Goal: Task Accomplishment & Management: Use online tool/utility

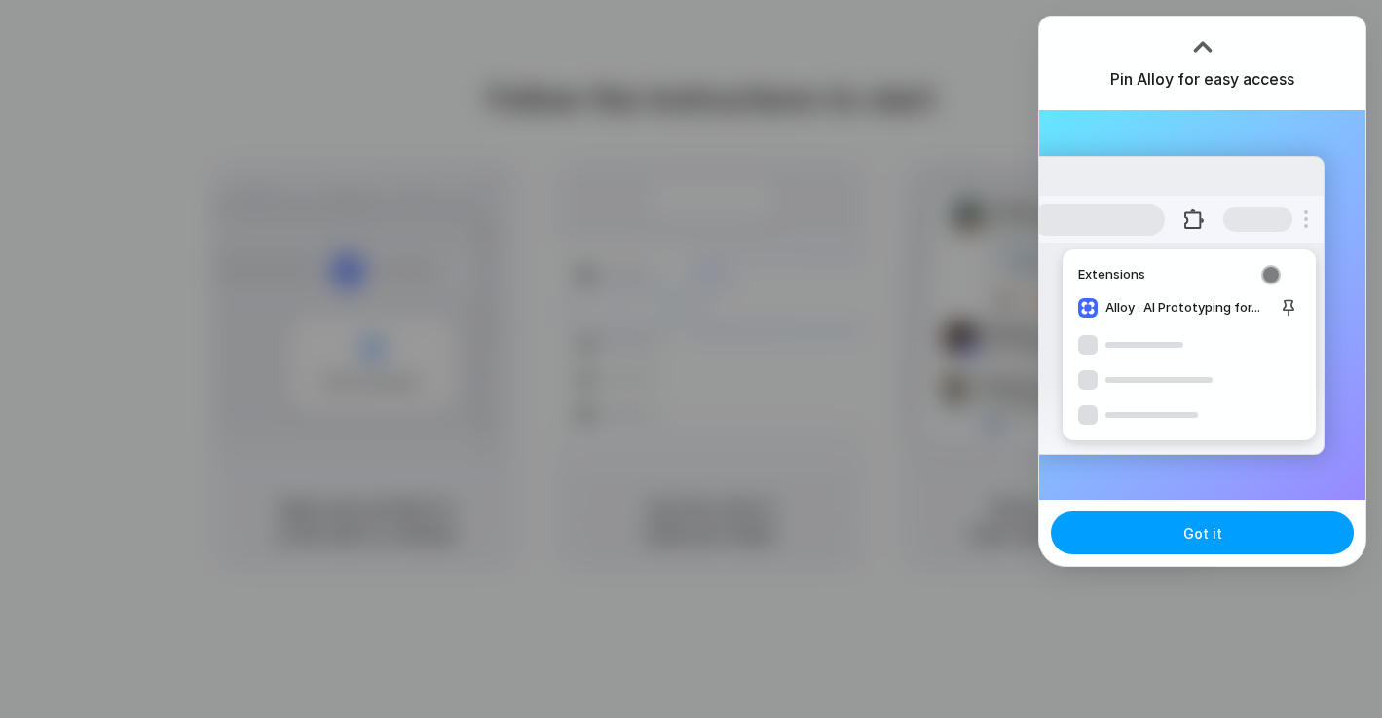
click at [1287, 542] on button "Got it" at bounding box center [1202, 532] width 303 height 43
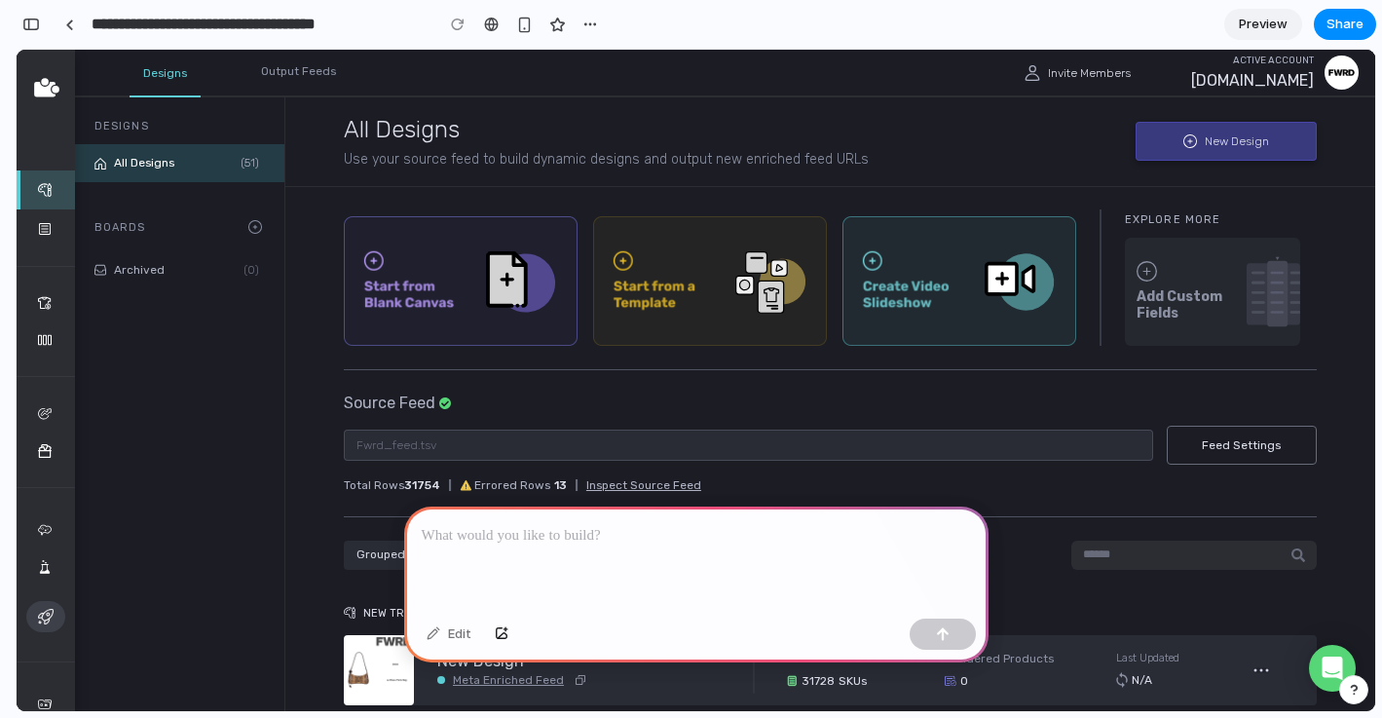
click at [768, 560] on div at bounding box center [696, 558] width 584 height 104
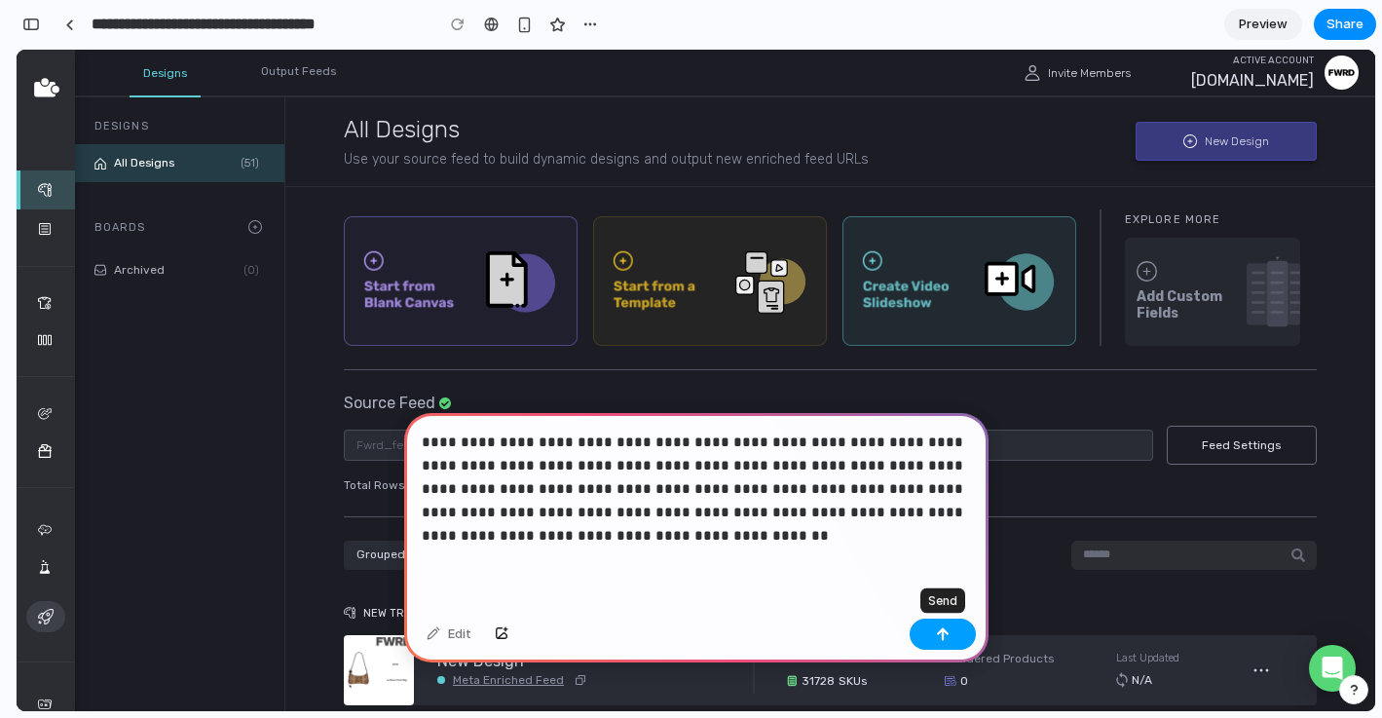
click at [944, 642] on button "button" at bounding box center [943, 633] width 66 height 31
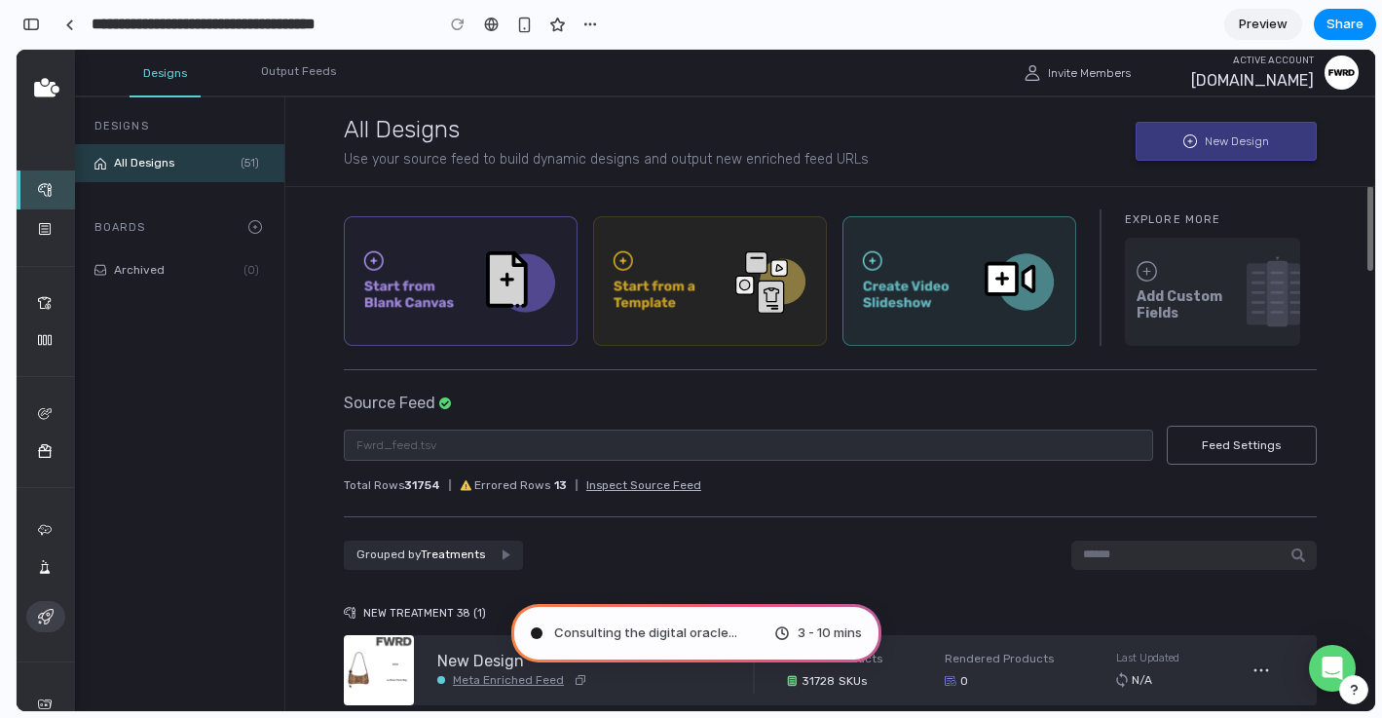
type input "**********"
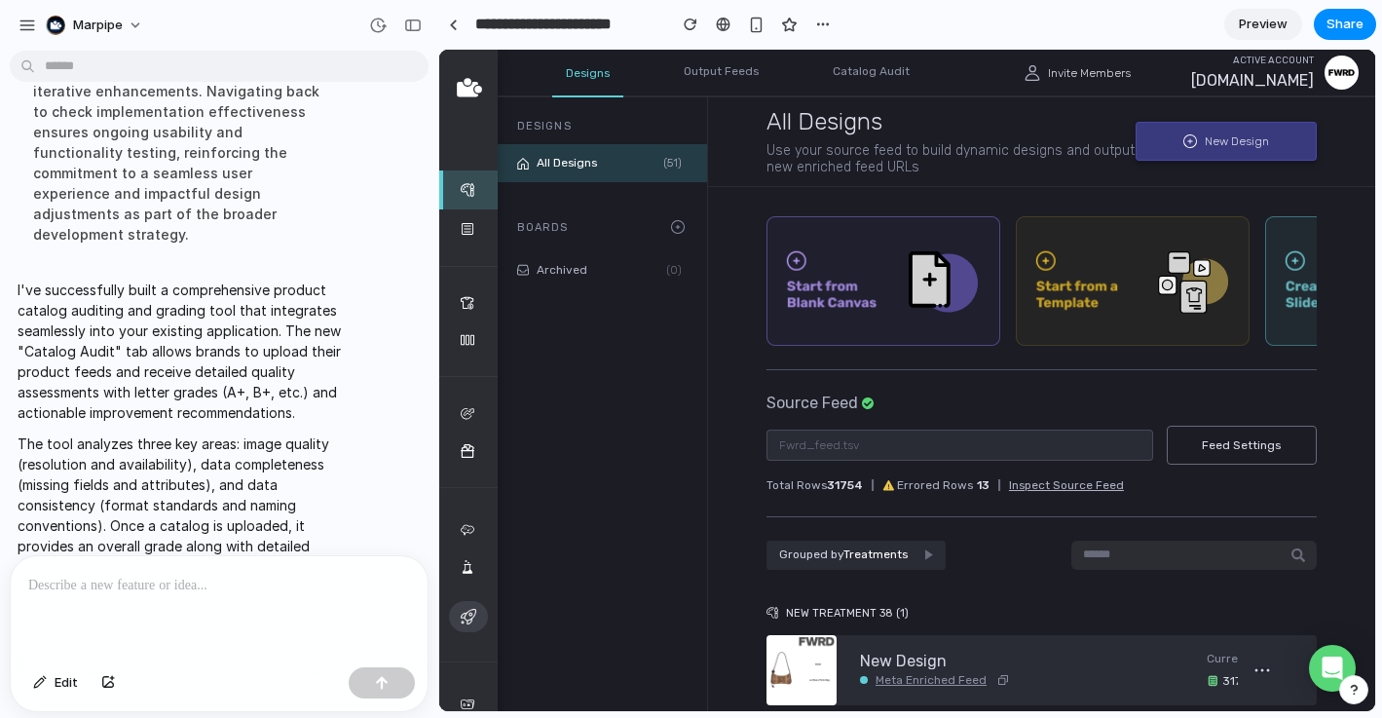
scroll to position [471, 0]
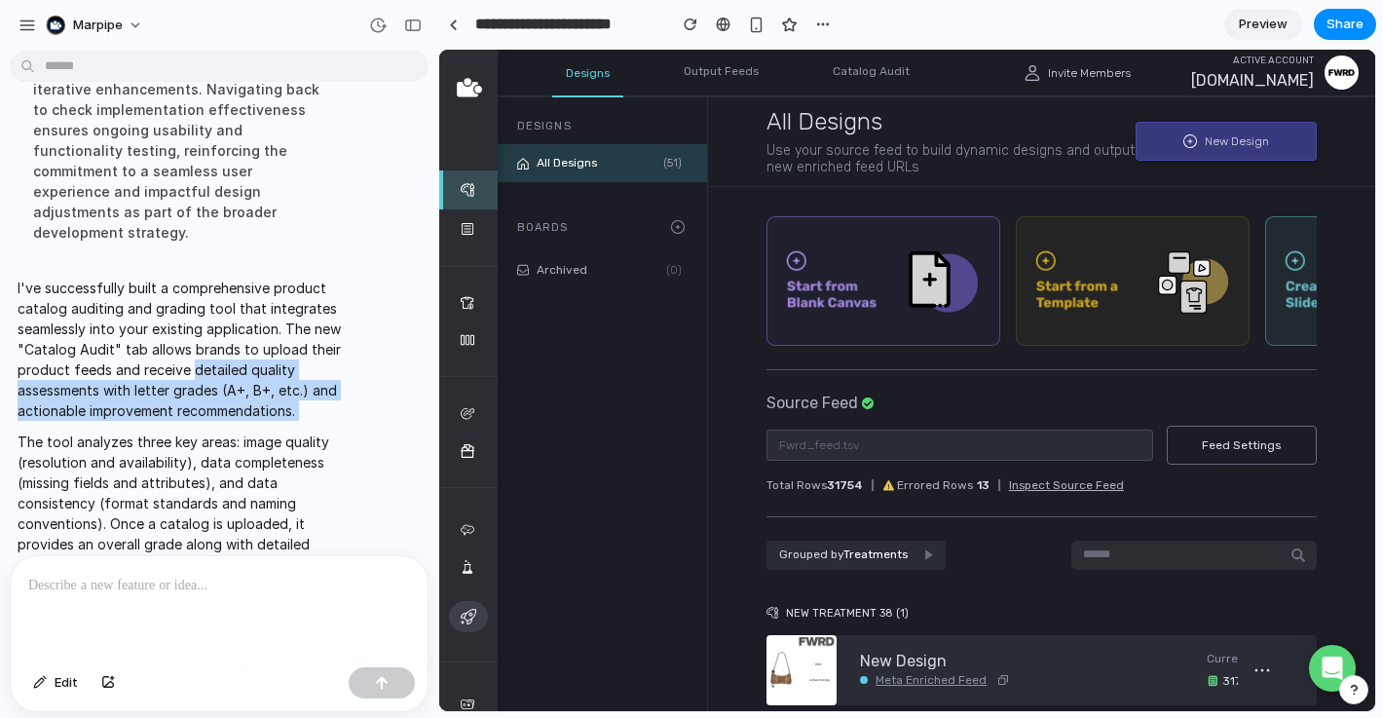
drag, startPoint x: 188, startPoint y: 328, endPoint x: 189, endPoint y: 385, distance: 56.5
click at [189, 385] on span "I've successfully built a comprehensive product catalog auditing and grading to…" at bounding box center [180, 477] width 325 height 399
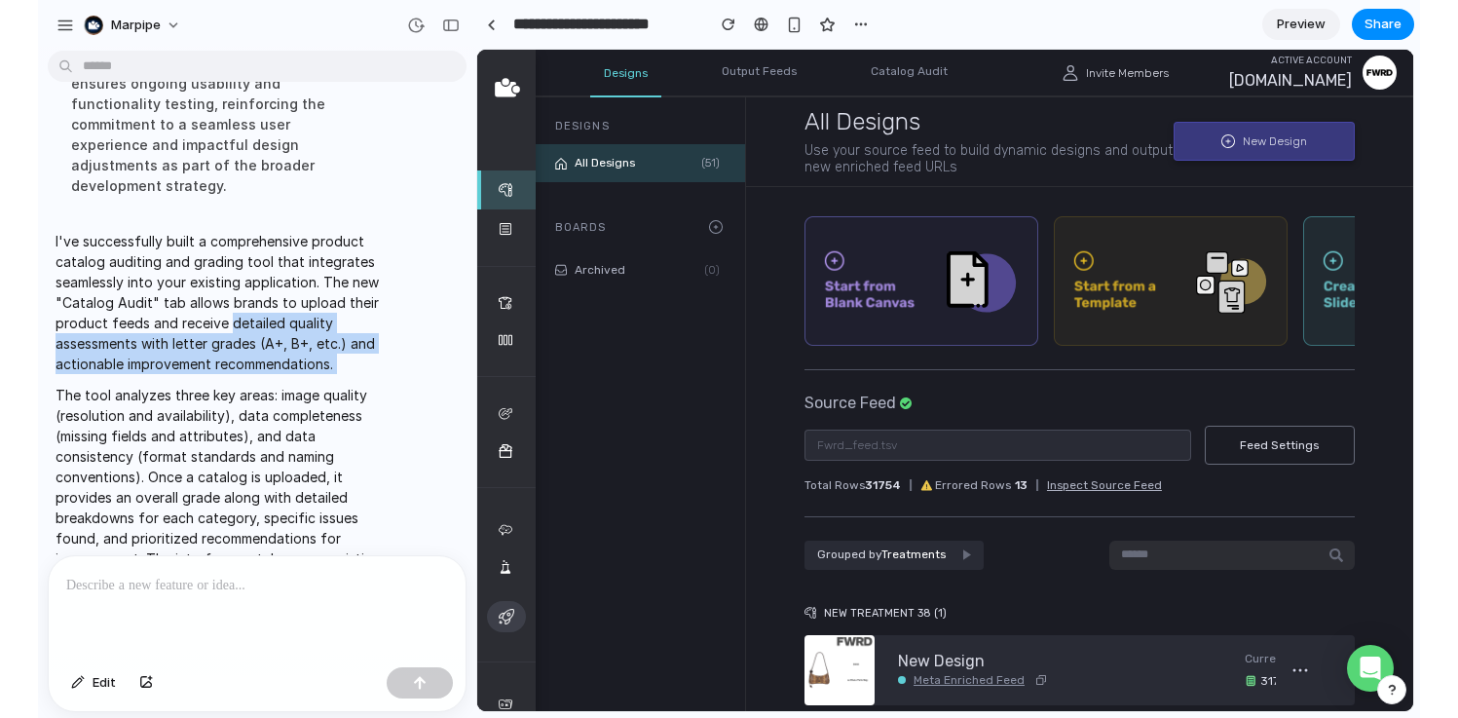
scroll to position [526, 0]
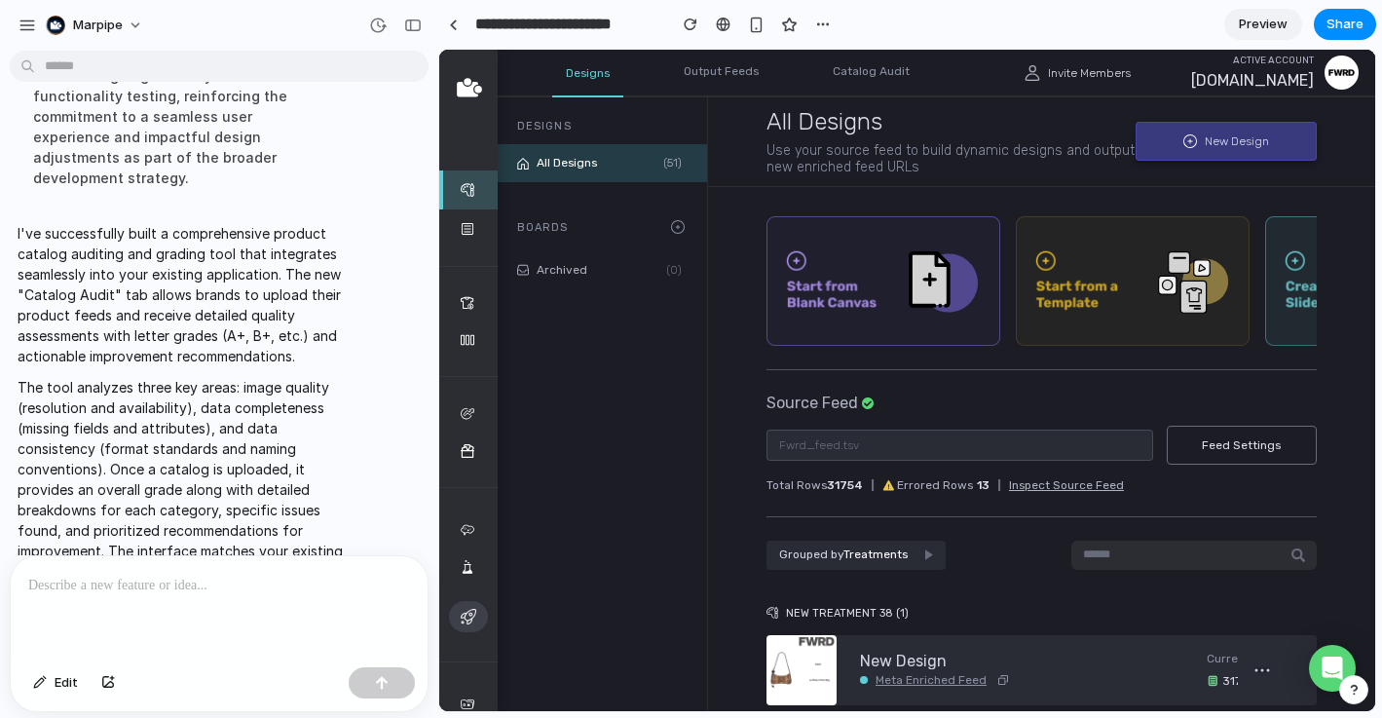
click at [189, 385] on p "The tool analyzes three key areas: image quality (resolution and availability),…" at bounding box center [180, 499] width 325 height 245
click at [614, 425] on div "Archived (0)" at bounding box center [600, 480] width 213 height 462
click at [870, 68] on div "Catalog Audit" at bounding box center [871, 73] width 104 height 46
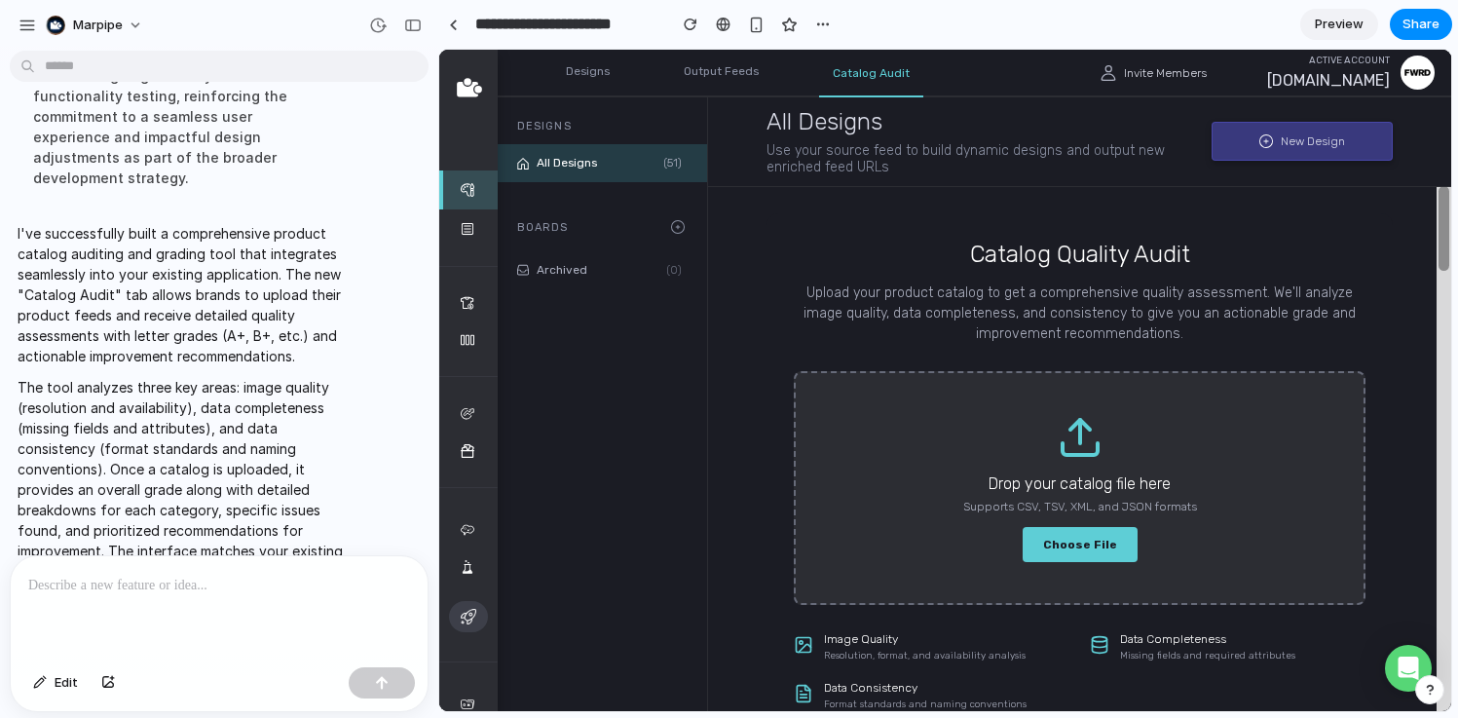
drag, startPoint x: 1443, startPoint y: 221, endPoint x: 1442, endPoint y: 279, distance: 57.5
click at [1381, 278] on div at bounding box center [1444, 516] width 15 height 661
drag, startPoint x: 1442, startPoint y: 278, endPoint x: 1442, endPoint y: 315, distance: 37.0
click at [1381, 315] on div at bounding box center [1444, 516] width 15 height 661
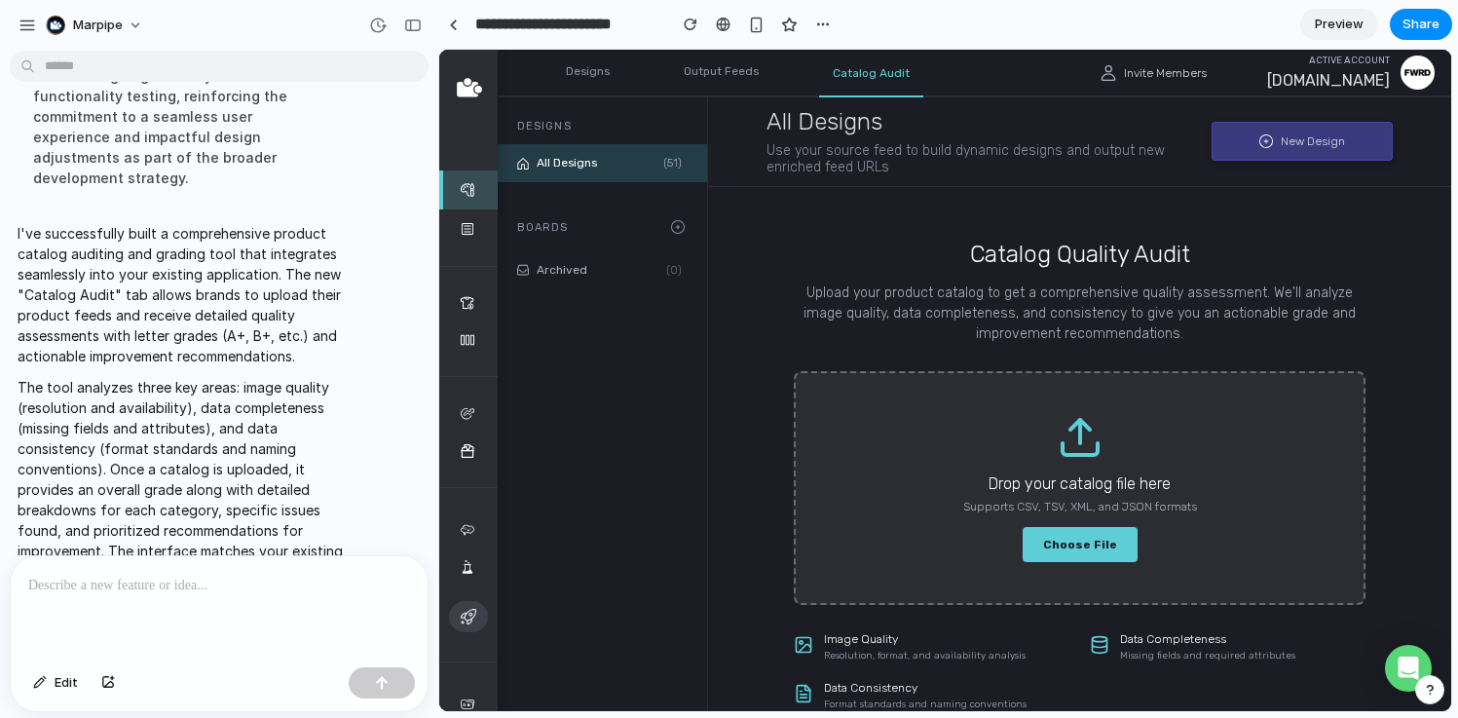
scroll to position [573, 0]
